Goal: Communication & Community: Answer question/provide support

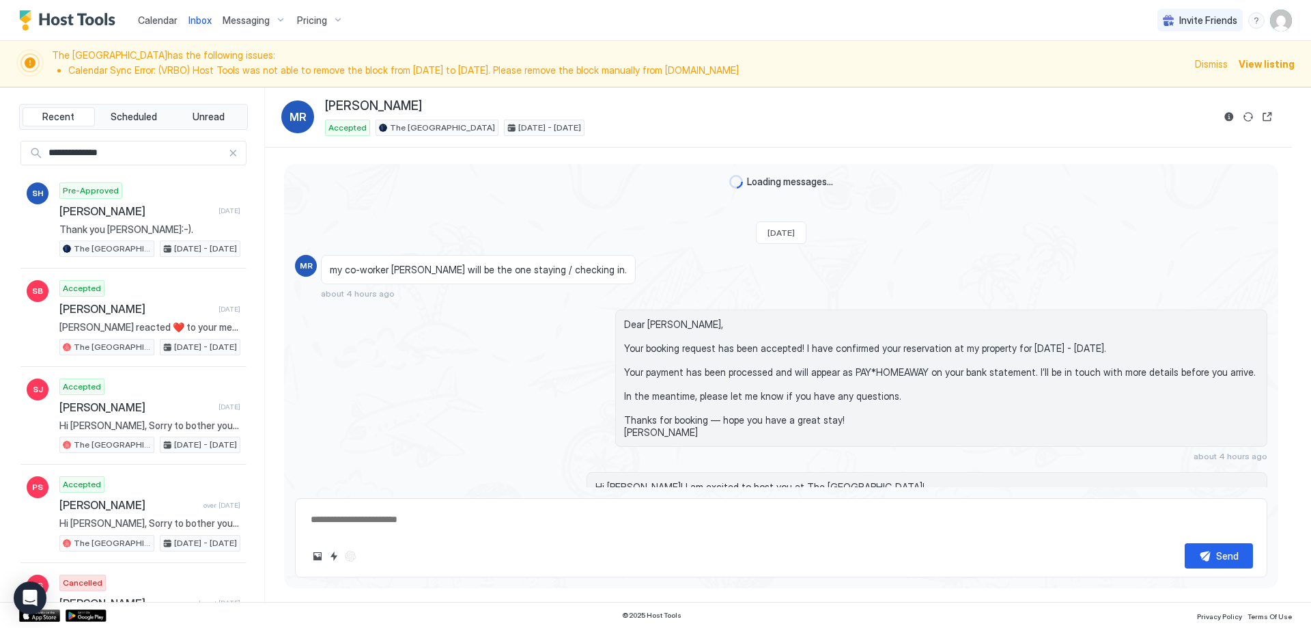
scroll to position [214, 0]
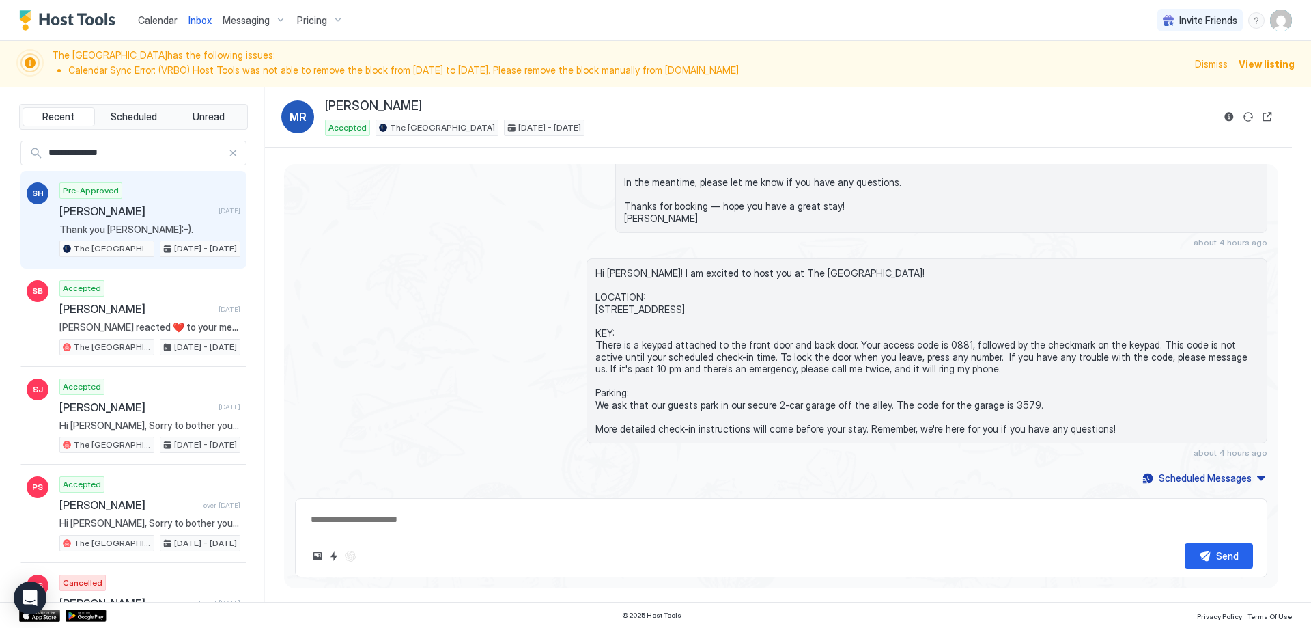
click at [154, 214] on span "[PERSON_NAME]" at bounding box center [136, 211] width 154 height 14
type textarea "*"
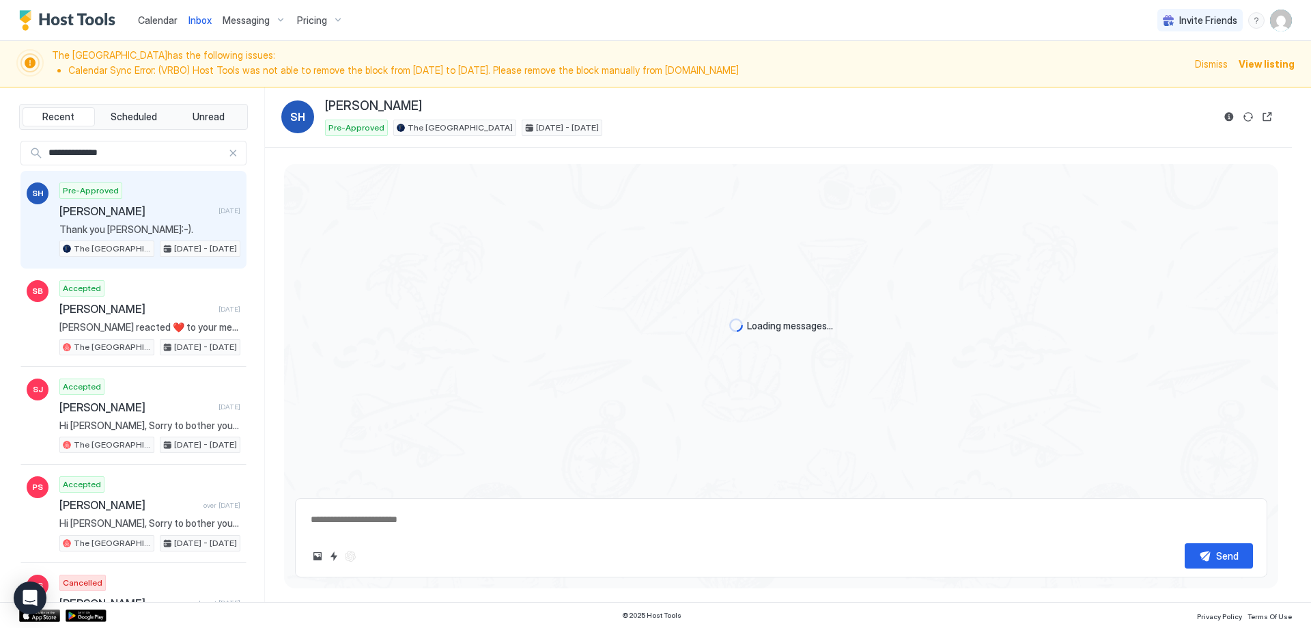
scroll to position [772, 0]
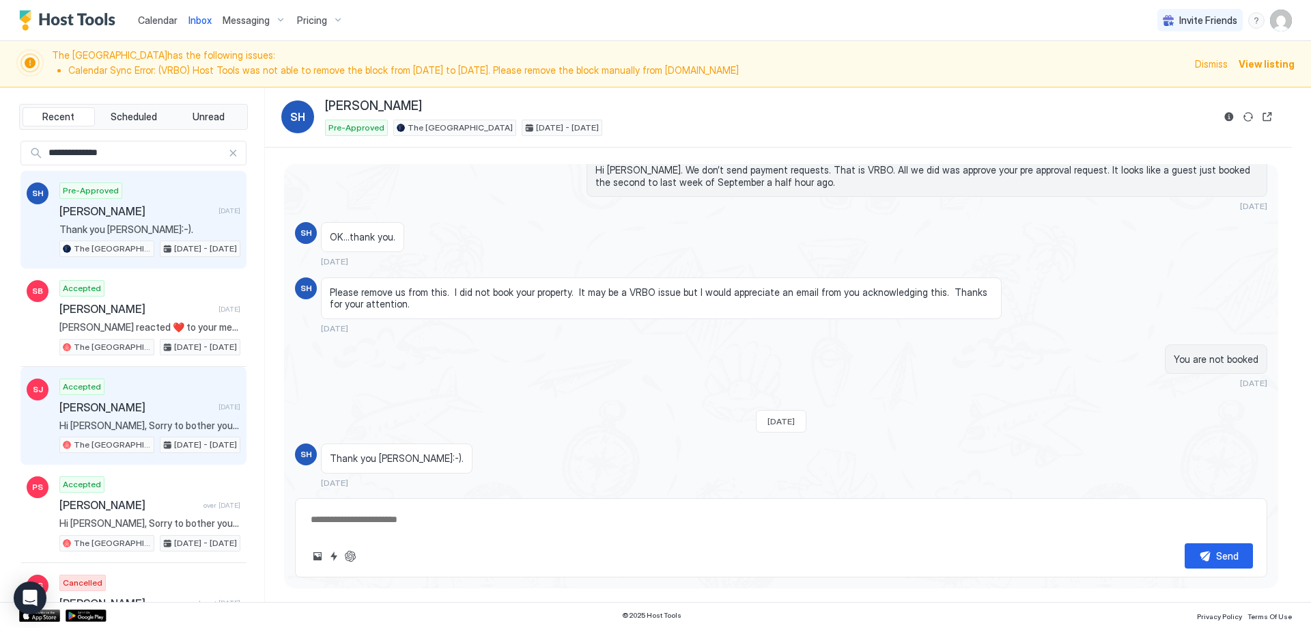
click at [186, 385] on div "Accepted [PERSON_NAME] [DATE] Hi [PERSON_NAME], Sorry to bother you but if you …" at bounding box center [149, 415] width 181 height 75
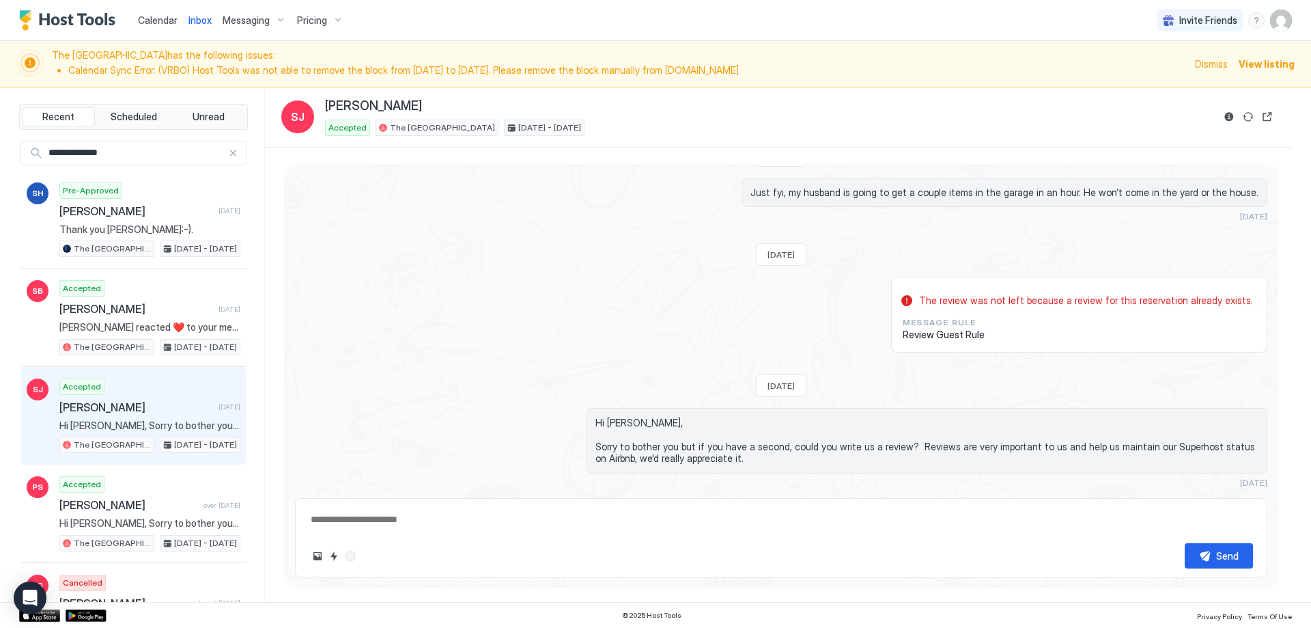
scroll to position [752, 0]
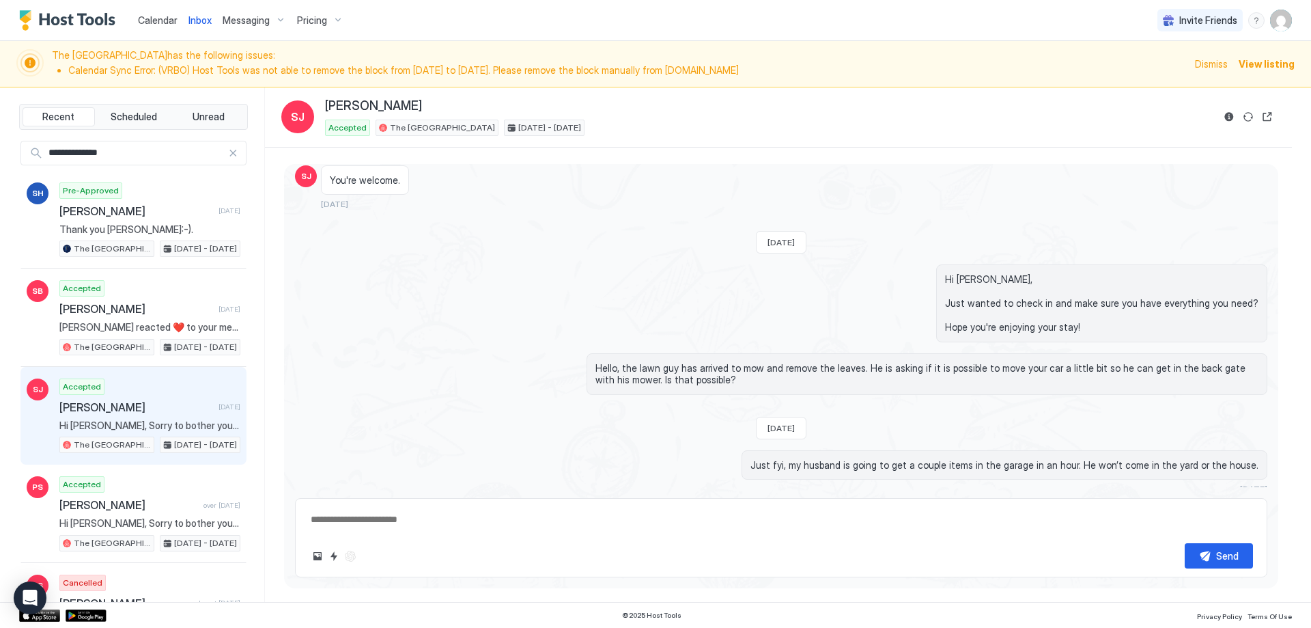
click at [1212, 66] on span "Dismiss" at bounding box center [1211, 64] width 33 height 14
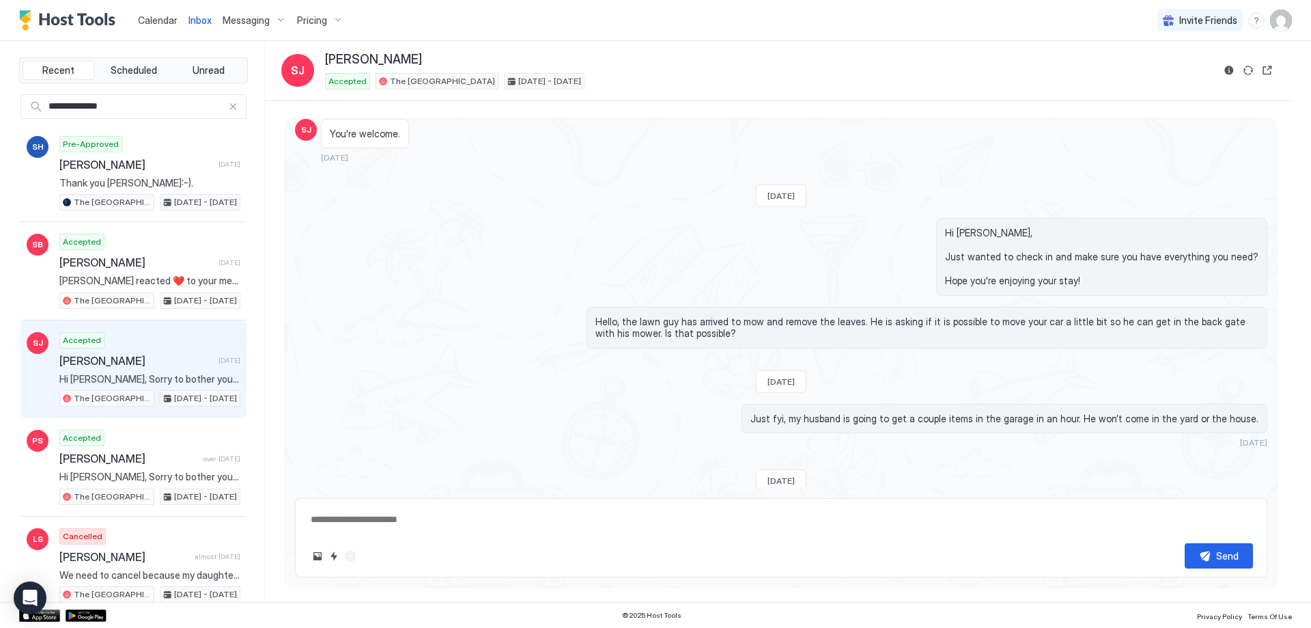
click at [223, 100] on div "**********" at bounding box center [133, 106] width 226 height 25
click at [228, 109] on div at bounding box center [233, 107] width 10 height 10
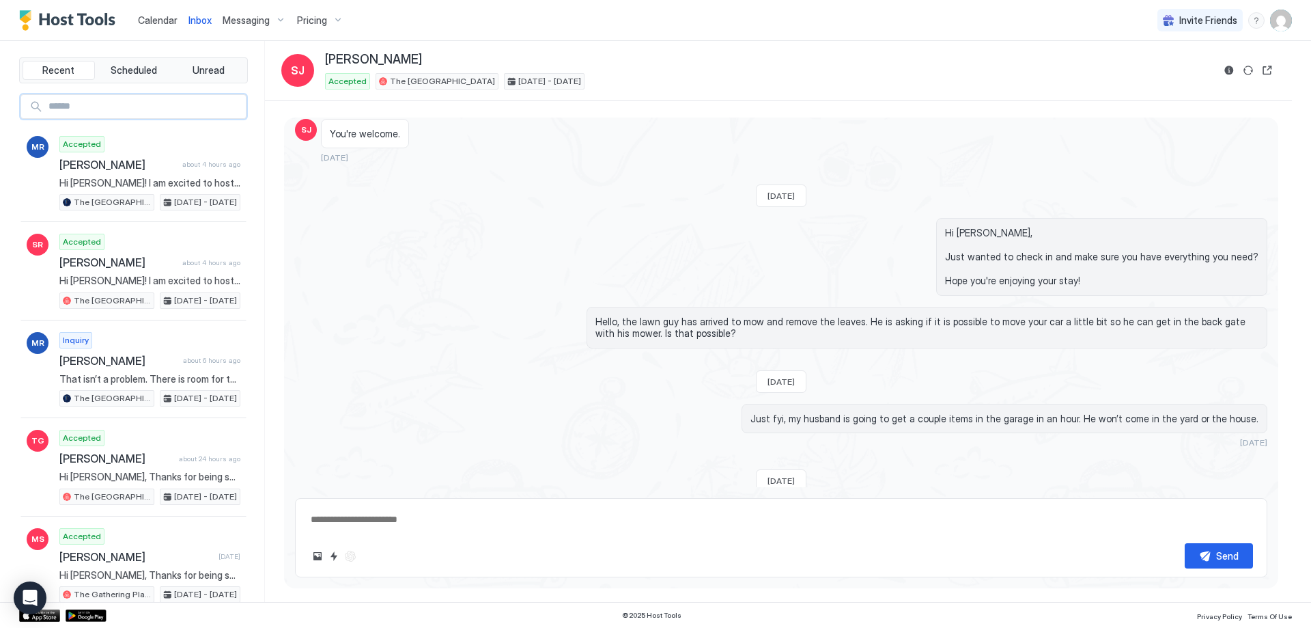
scroll to position [978, 0]
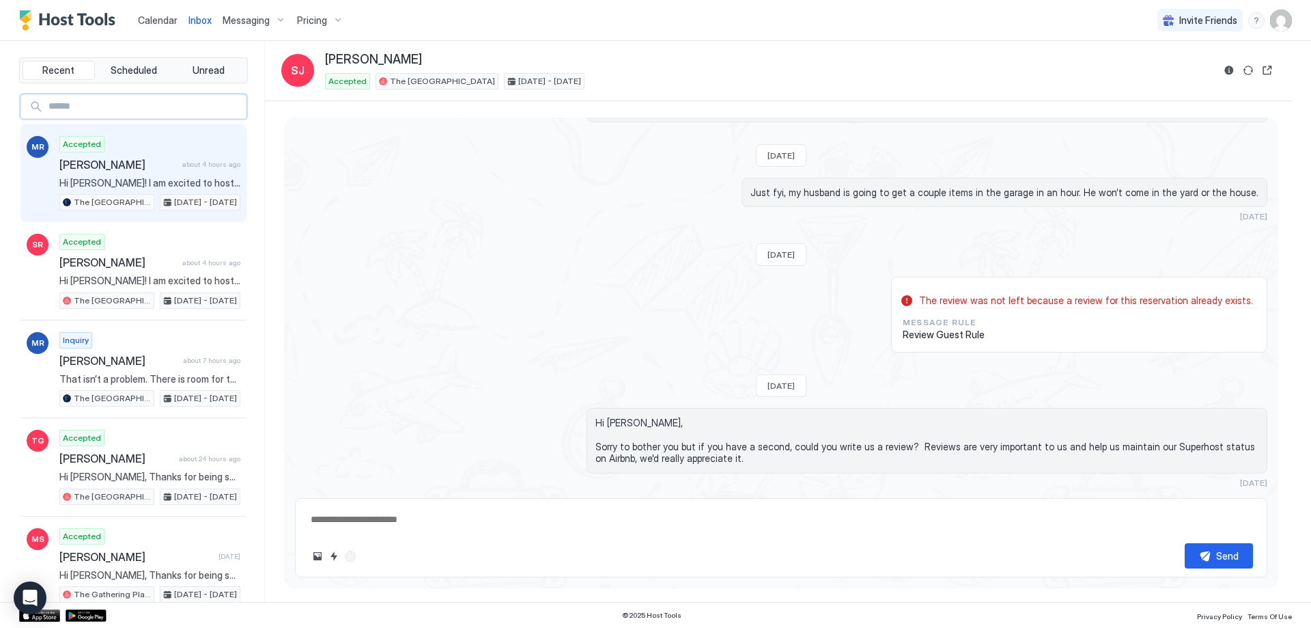
click at [185, 185] on span "Hi [PERSON_NAME]! I am excited to host you at The [GEOGRAPHIC_DATA]! LOCATION: …" at bounding box center [149, 183] width 181 height 12
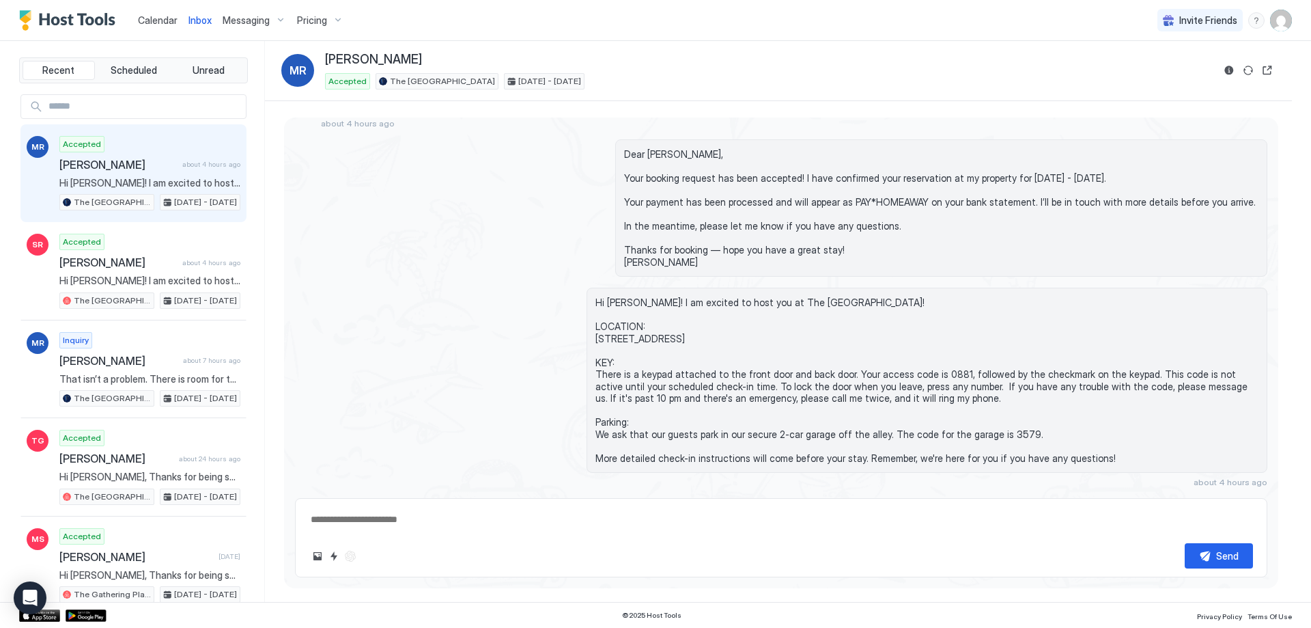
scroll to position [153, 0]
